Goal: Task Accomplishment & Management: Manage account settings

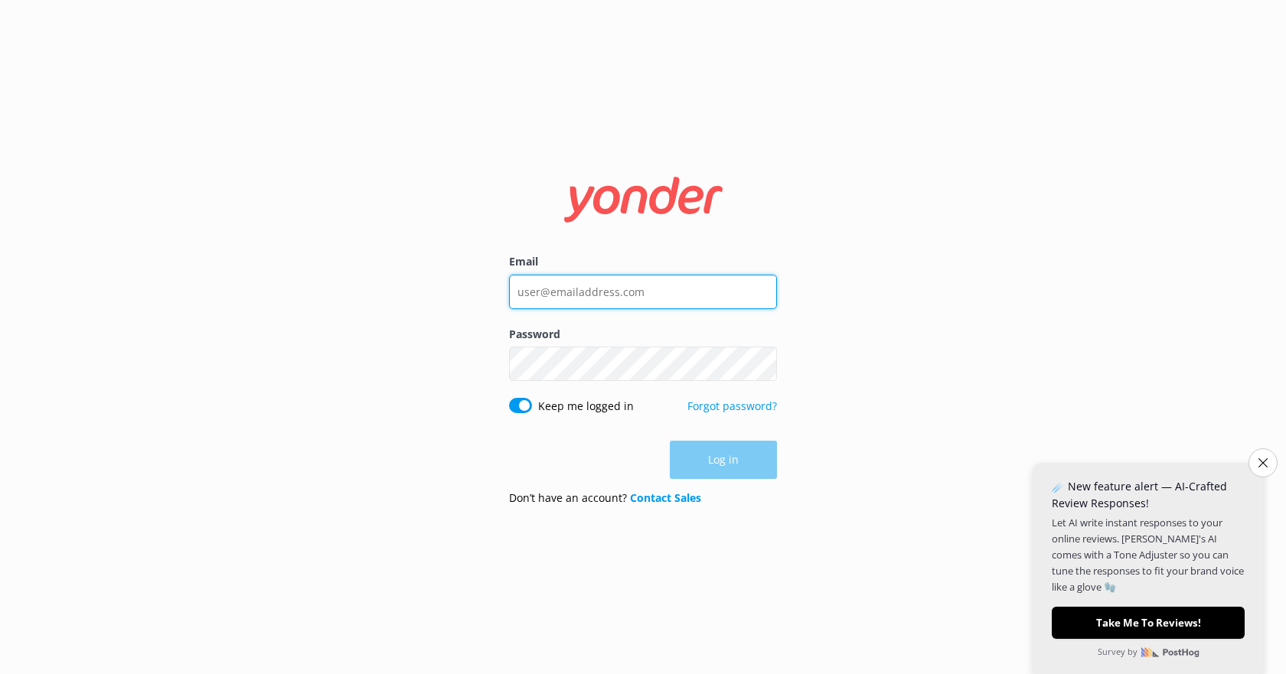
click at [597, 277] on input "Email" at bounding box center [643, 292] width 268 height 34
paste input "[EMAIL_ADDRESS][DOMAIN_NAME]"
type input "[EMAIL_ADDRESS][DOMAIN_NAME]"
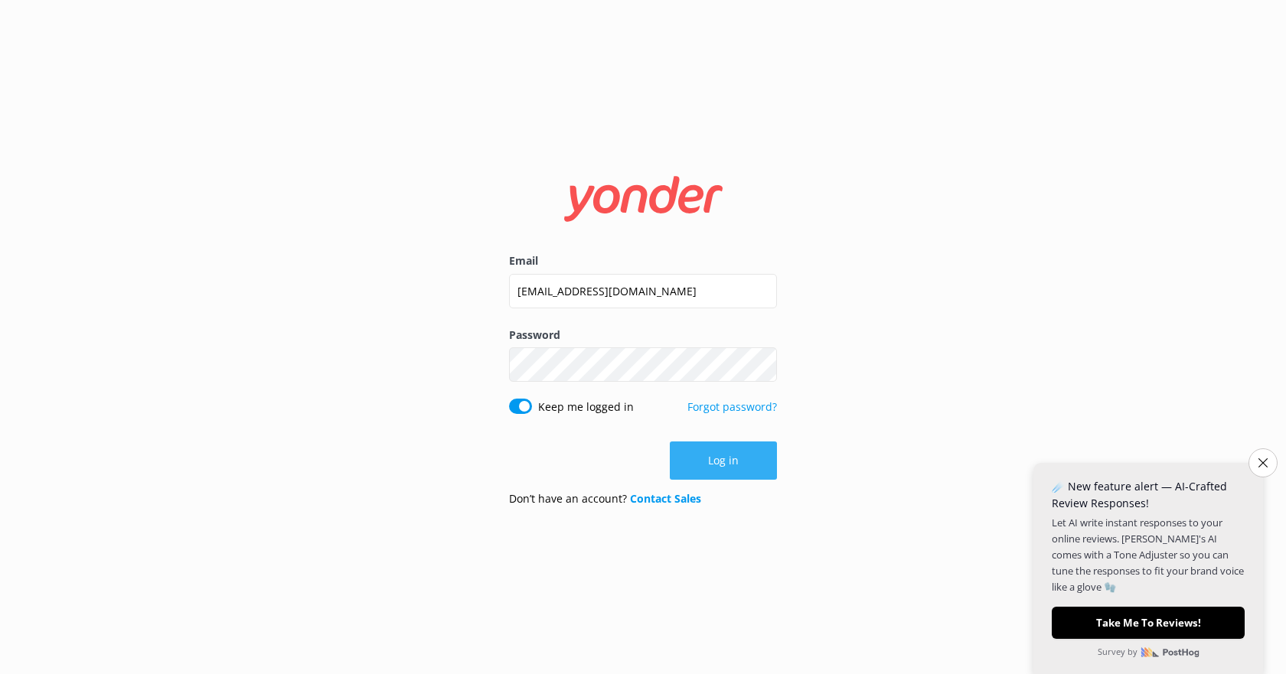
click at [720, 452] on button "Log in" at bounding box center [723, 461] width 107 height 38
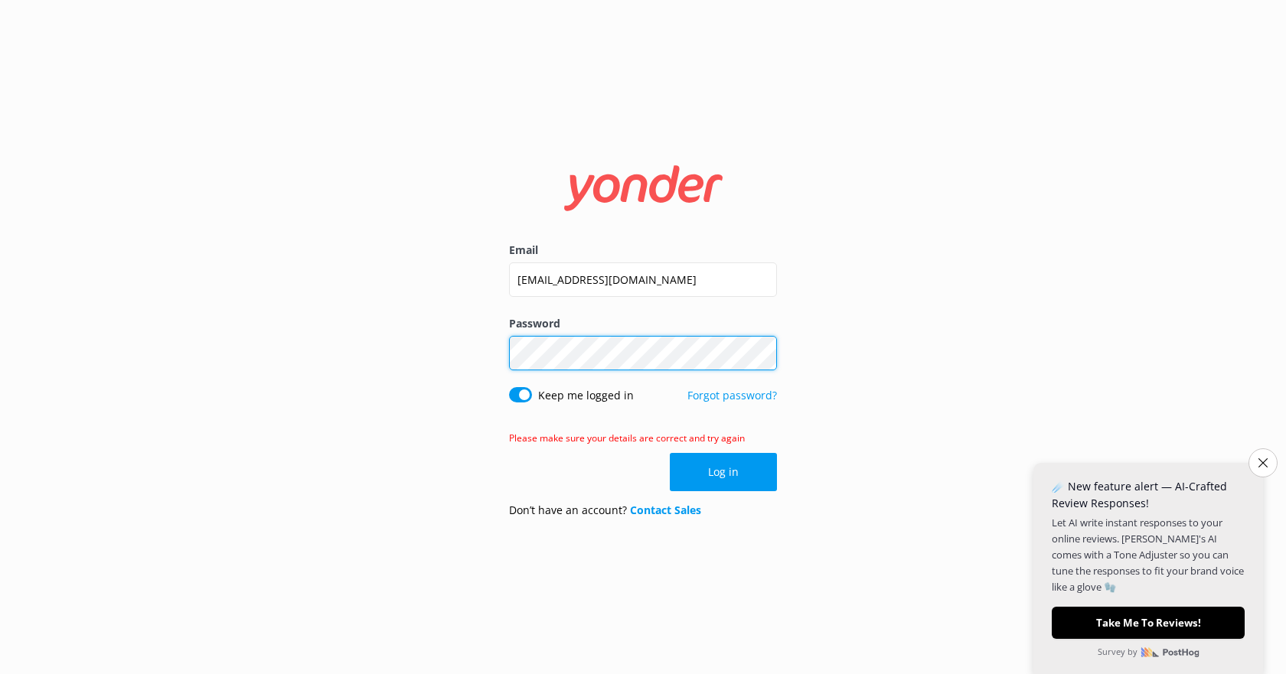
click button "Log in" at bounding box center [723, 472] width 107 height 38
